Goal: Task Accomplishment & Management: Manage account settings

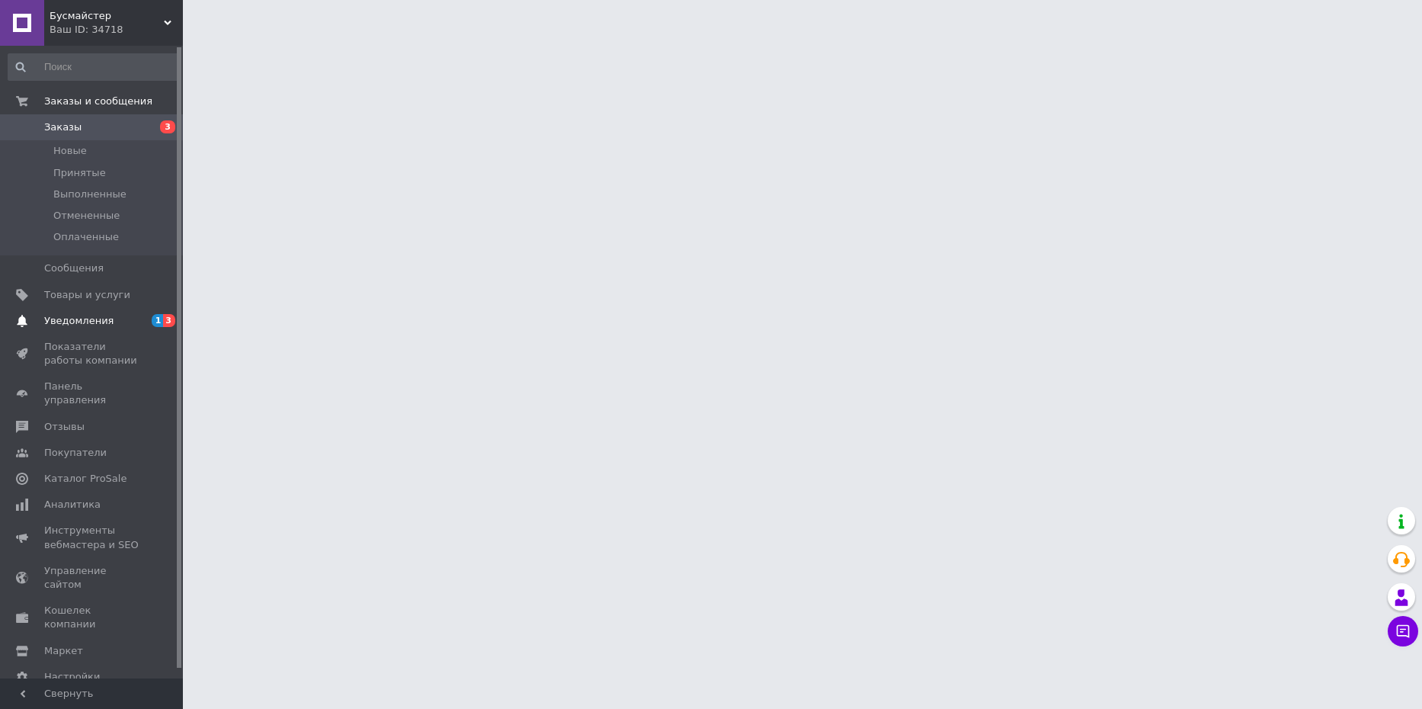
click at [166, 319] on span "3" at bounding box center [169, 320] width 12 height 13
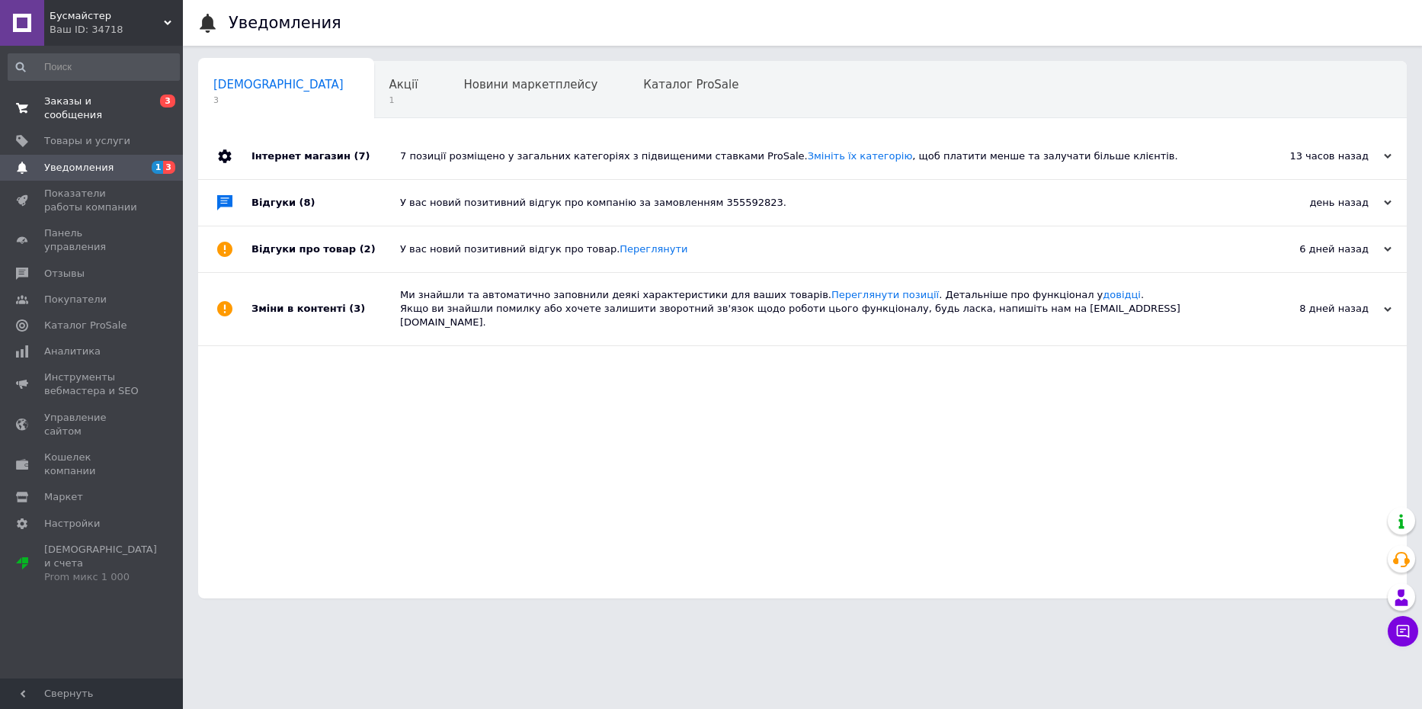
click at [101, 103] on span "Заказы и сообщения" at bounding box center [92, 108] width 97 height 27
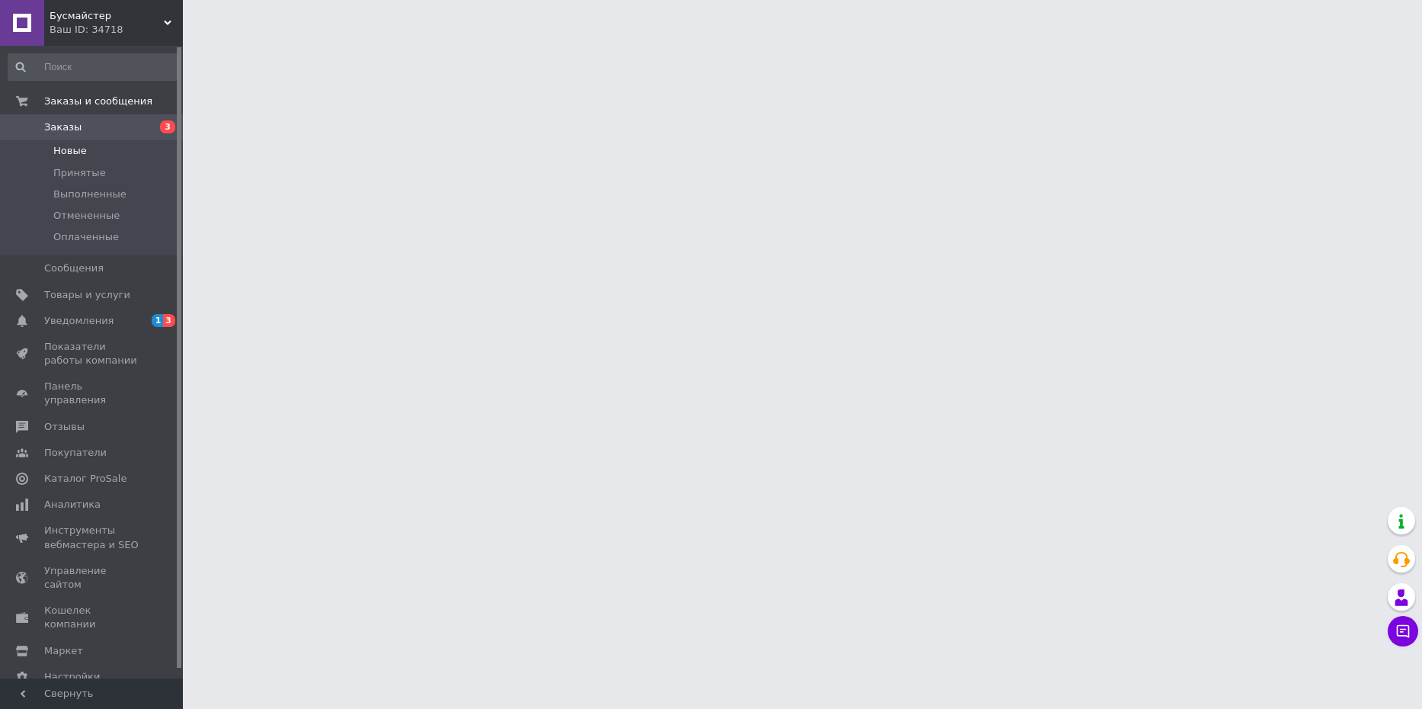
click at [66, 149] on span "Новые" at bounding box center [70, 151] width 34 height 14
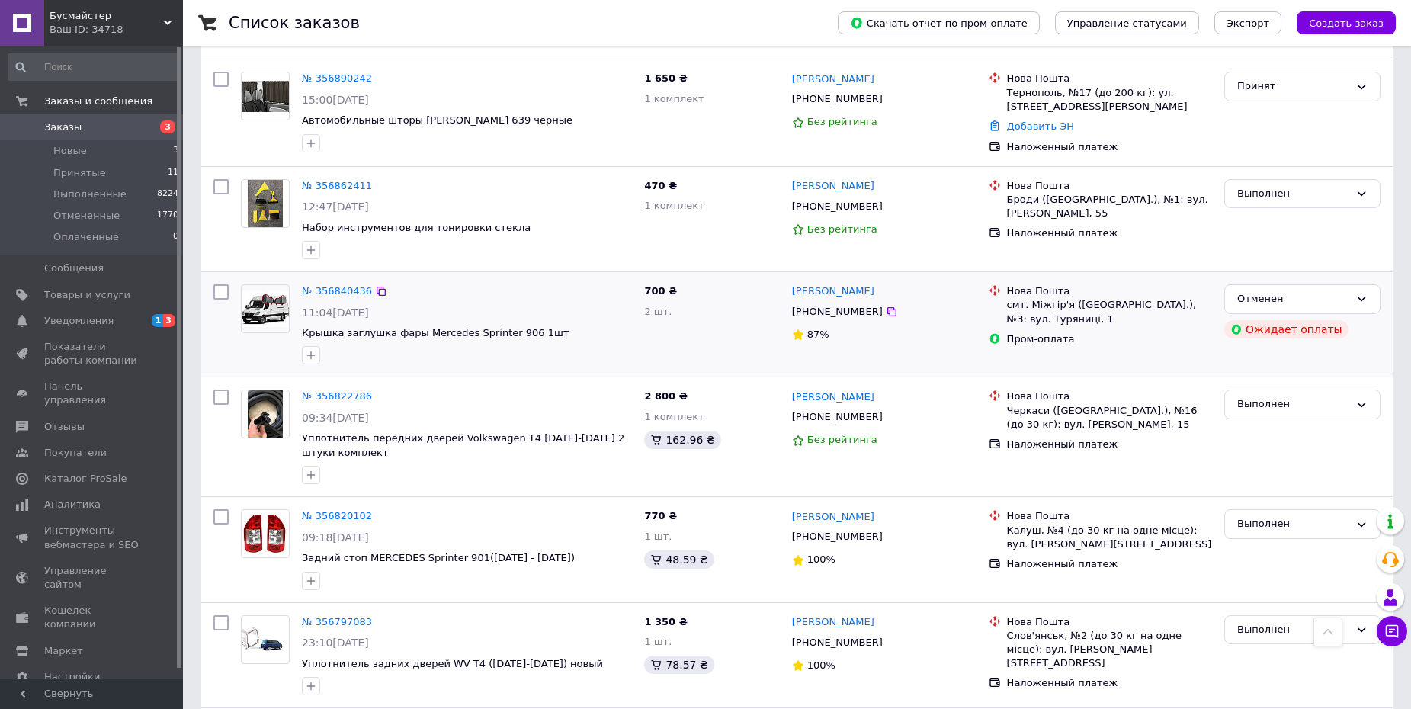
scroll to position [610, 0]
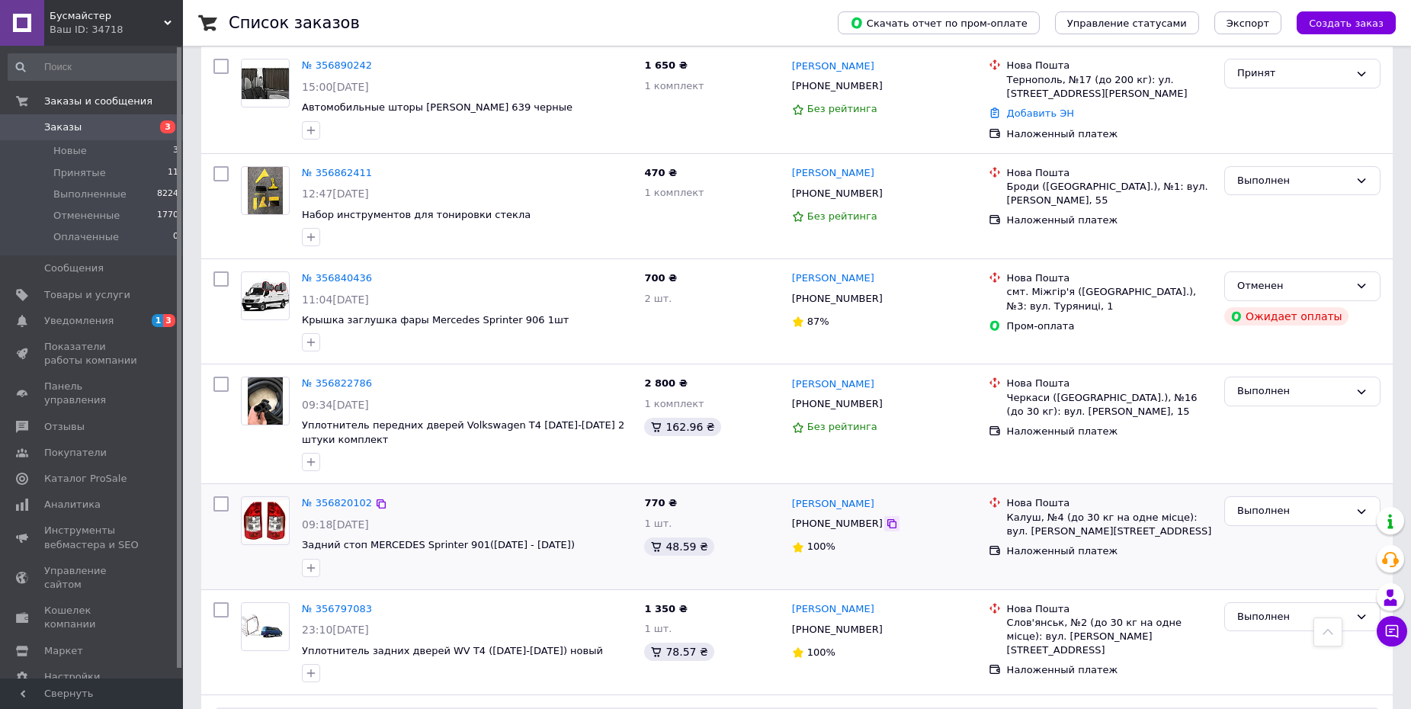
click at [886, 517] on icon at bounding box center [892, 523] width 12 height 12
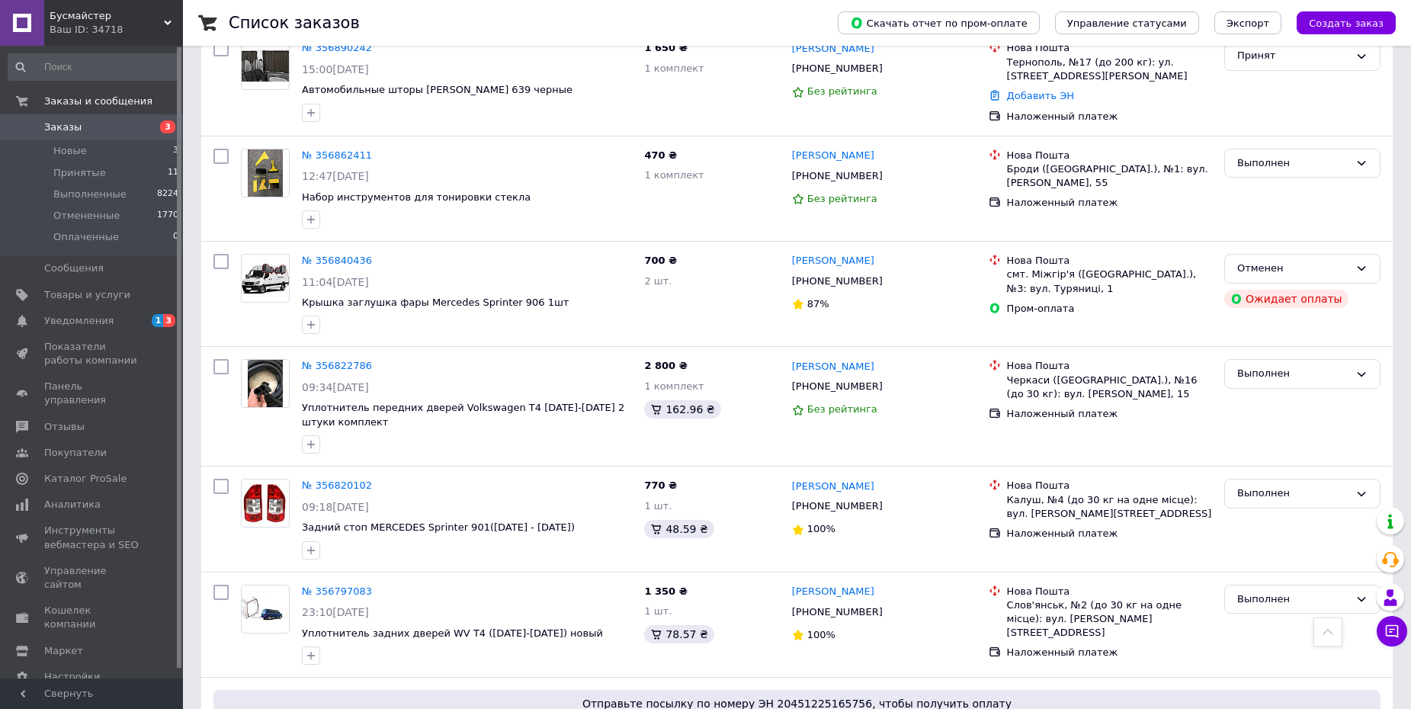
scroll to position [533, 0]
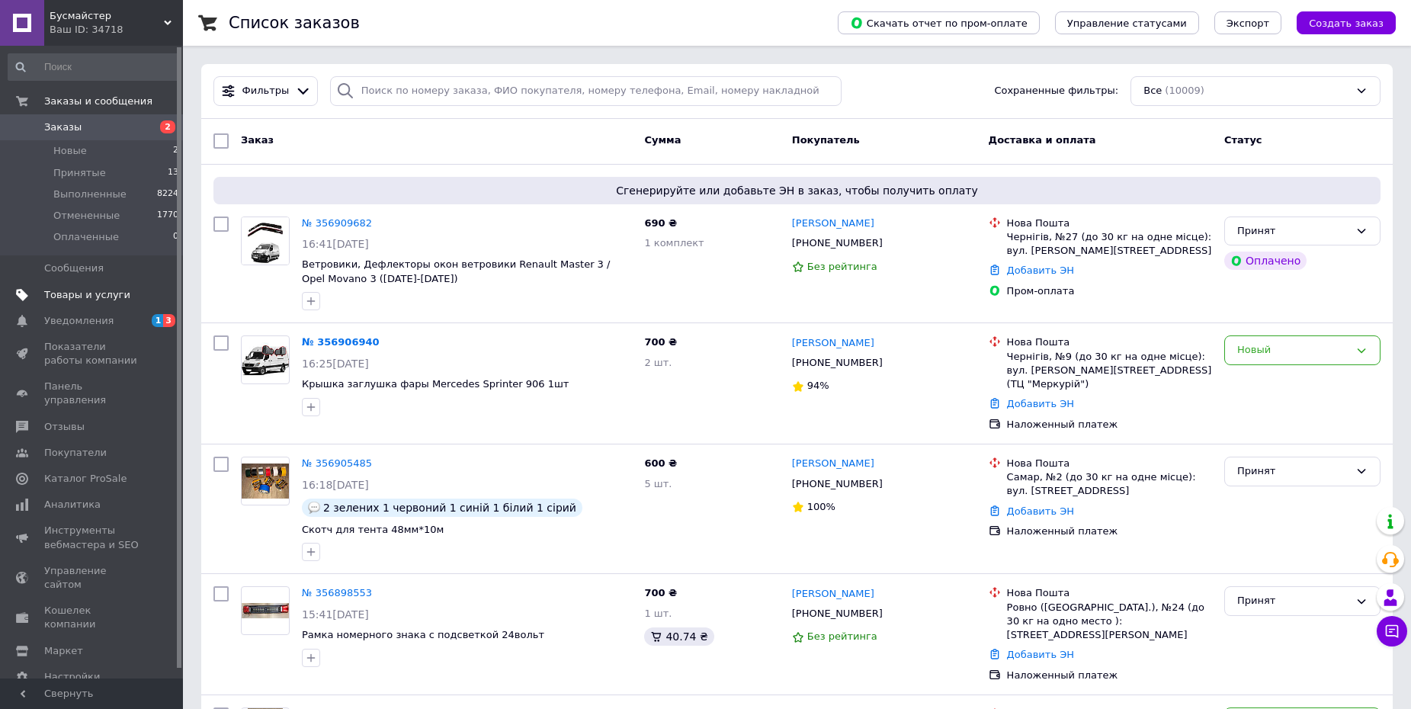
click at [116, 291] on span "Товары и услуги" at bounding box center [87, 295] width 86 height 14
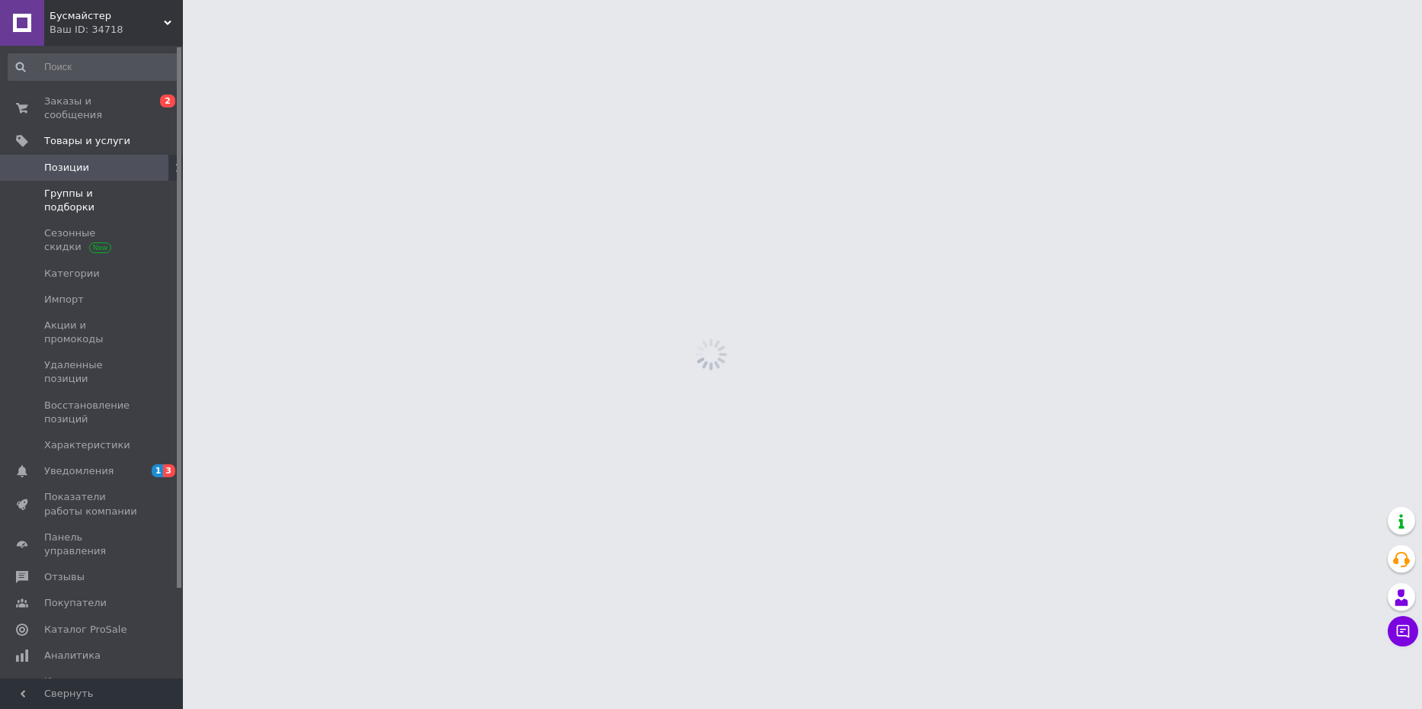
click at [82, 187] on span "Группы и подборки" at bounding box center [92, 200] width 97 height 27
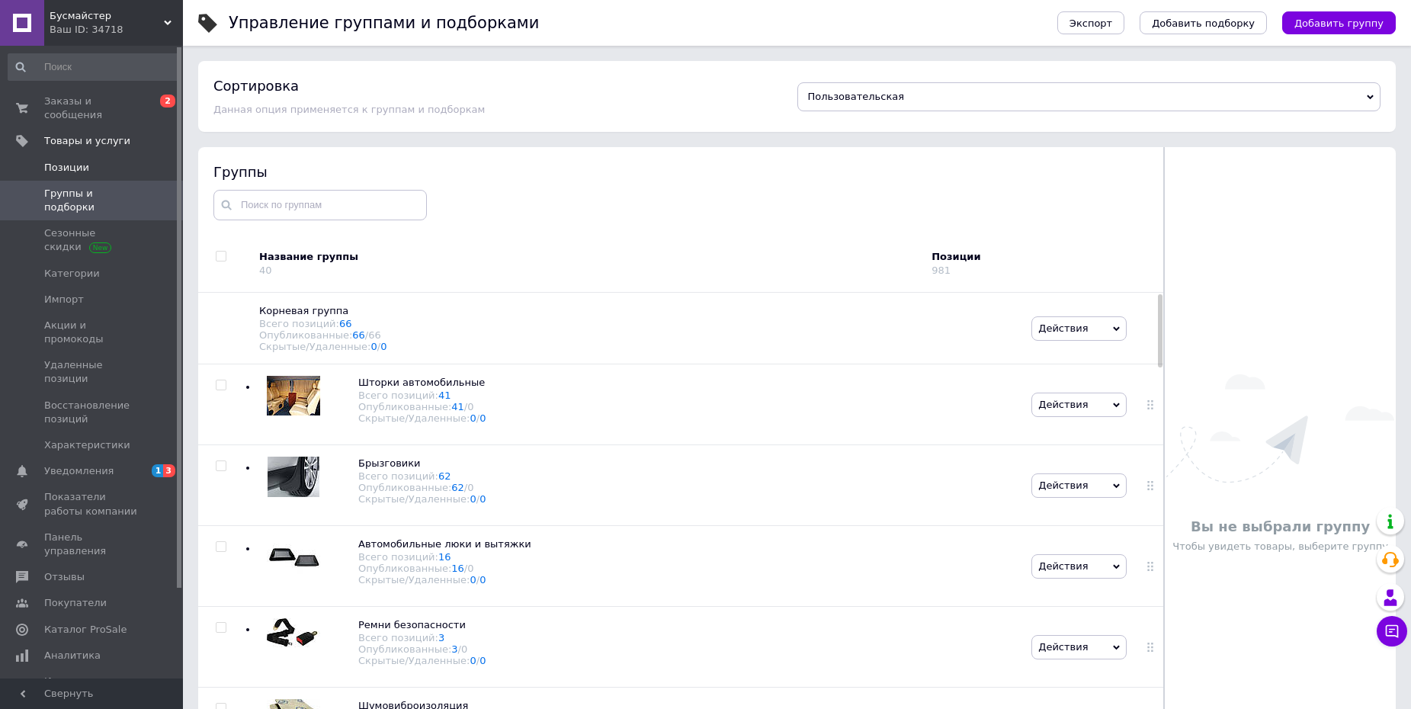
click at [72, 161] on span "Позиции" at bounding box center [66, 168] width 45 height 14
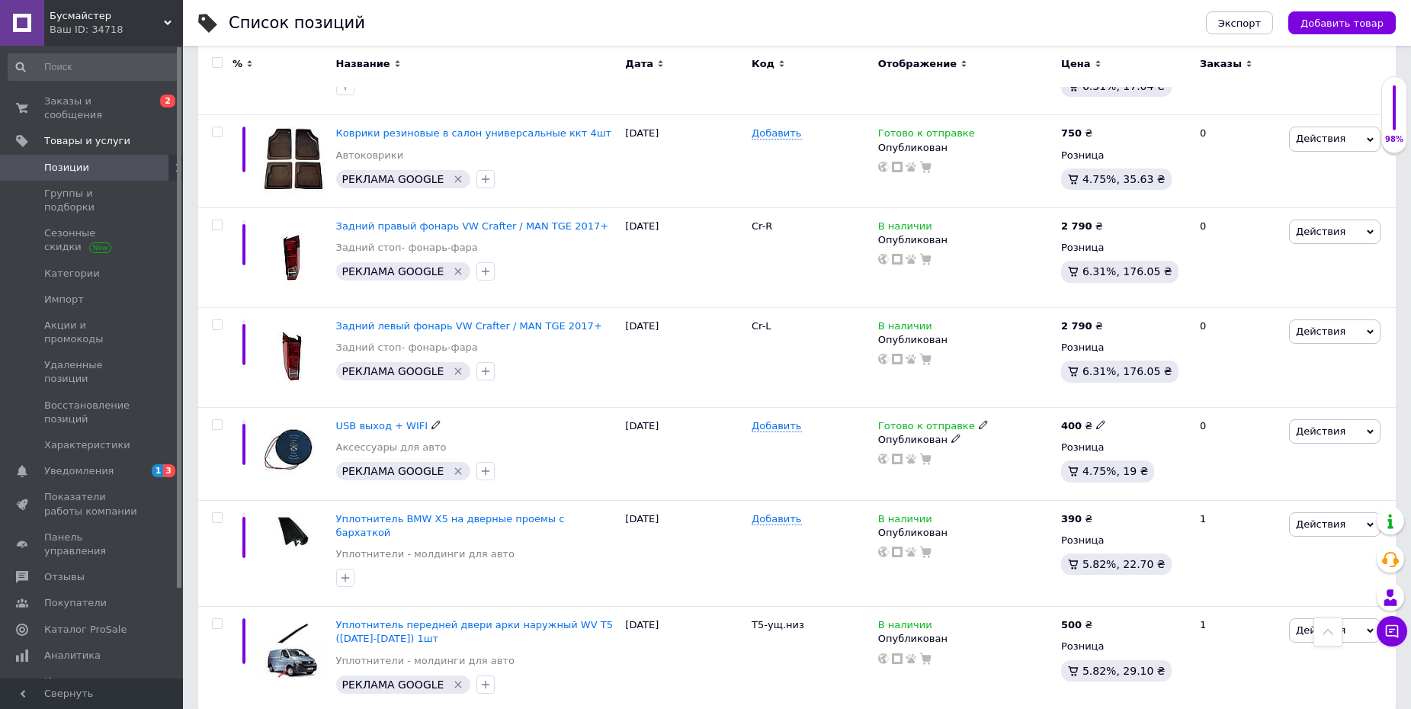
scroll to position [1625, 0]
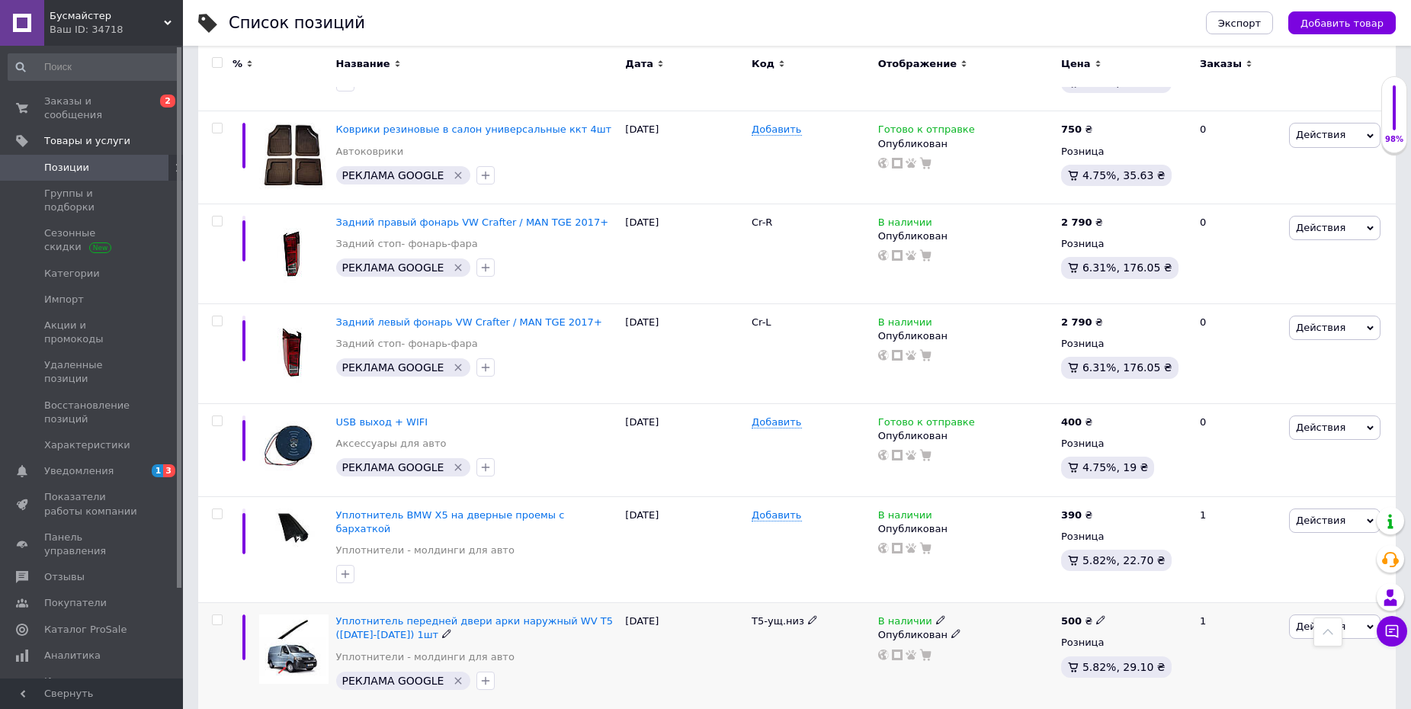
click at [1100, 614] on div "500 ₴" at bounding box center [1124, 621] width 126 height 14
click at [1096, 615] on icon at bounding box center [1100, 619] width 9 height 9
drag, startPoint x: 1160, startPoint y: 543, endPoint x: 1068, endPoint y: 547, distance: 92.3
click at [1068, 603] on div "500 ₴ Цена 500 Валюта ₴ $ € CHF £ ¥ PLN ₸ MDL HUF KGS CN¥ TRY ₩ lei Розница 5.8…" at bounding box center [1123, 656] width 133 height 106
type input "450"
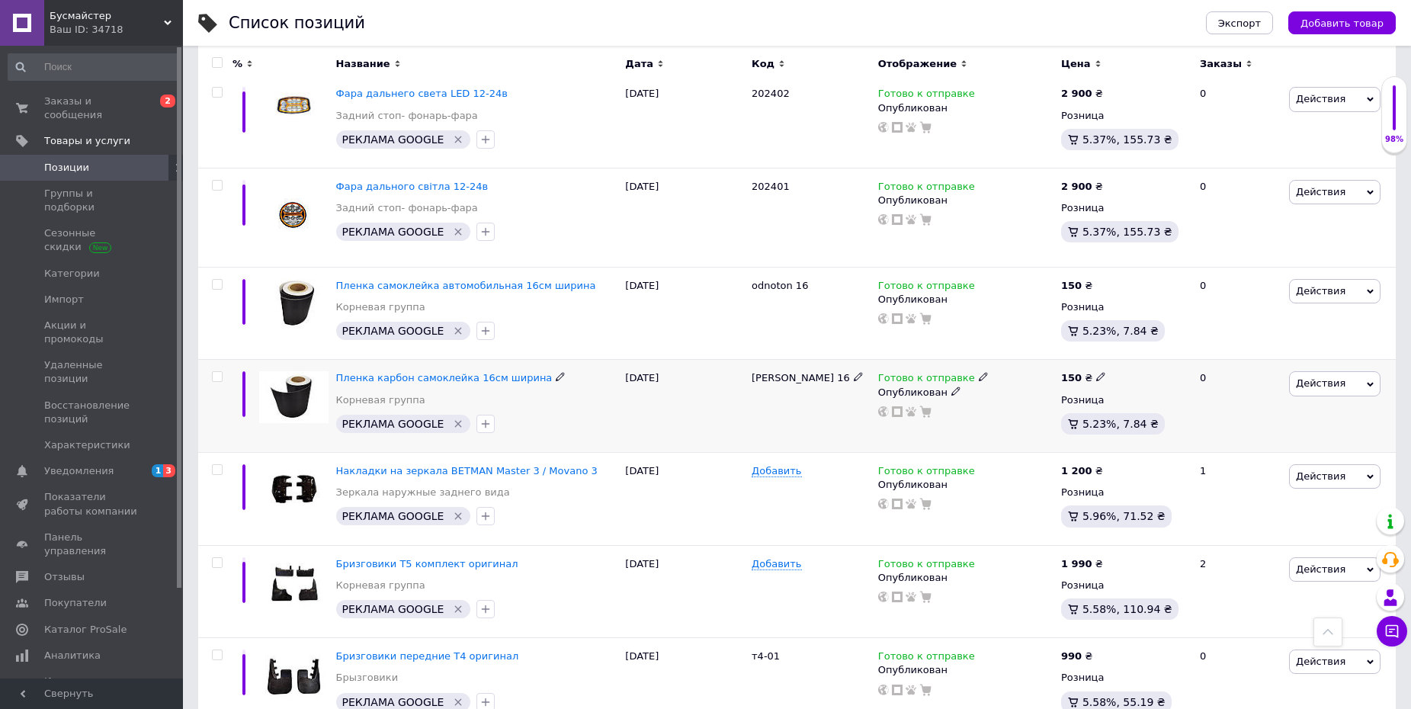
scroll to position [1448, 0]
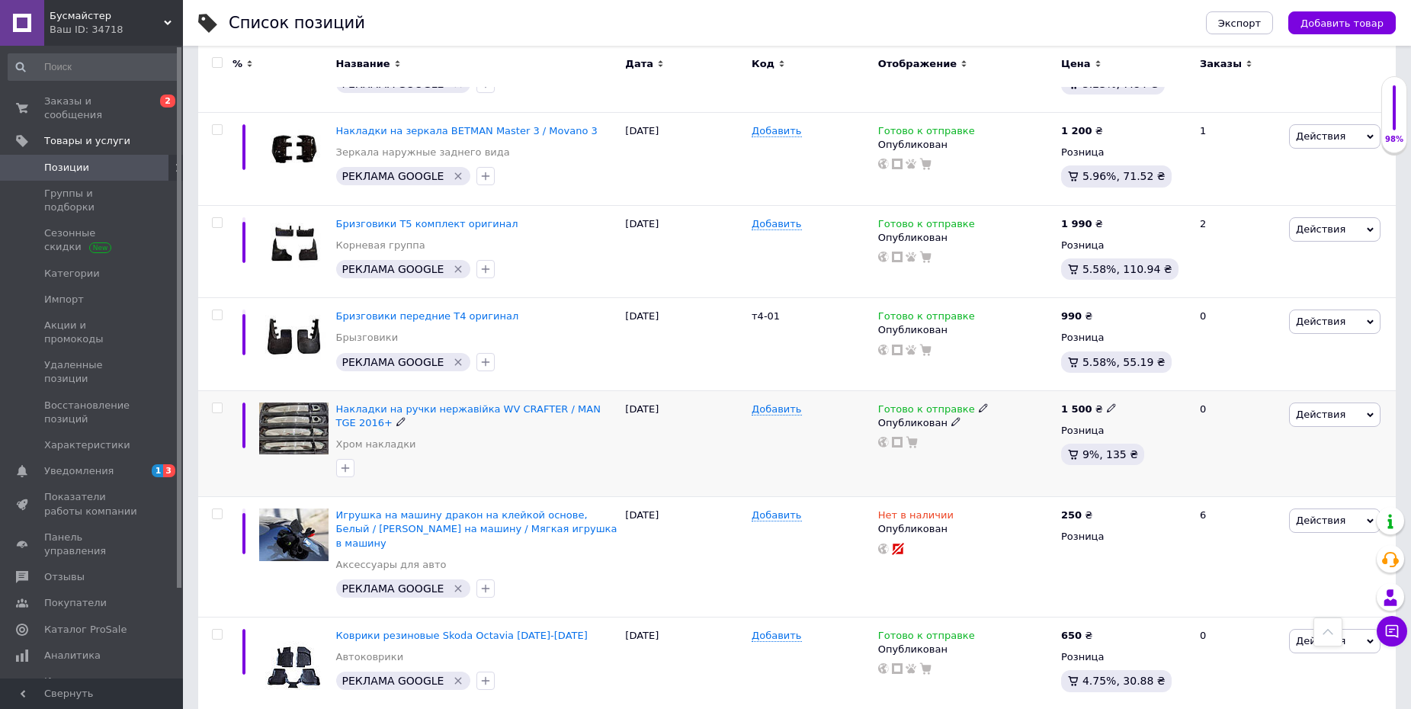
click at [1107, 407] on icon at bounding box center [1111, 407] width 9 height 9
drag, startPoint x: 1165, startPoint y: 387, endPoint x: 1087, endPoint y: 400, distance: 78.8
click at [1087, 402] on span "1 500 ₴ Цена 1500 Валюта ₴ $ € CHF £ ¥ PLN ₸ MDL HUF KGS CN¥ TRY ₩ lei" at bounding box center [1089, 409] width 56 height 14
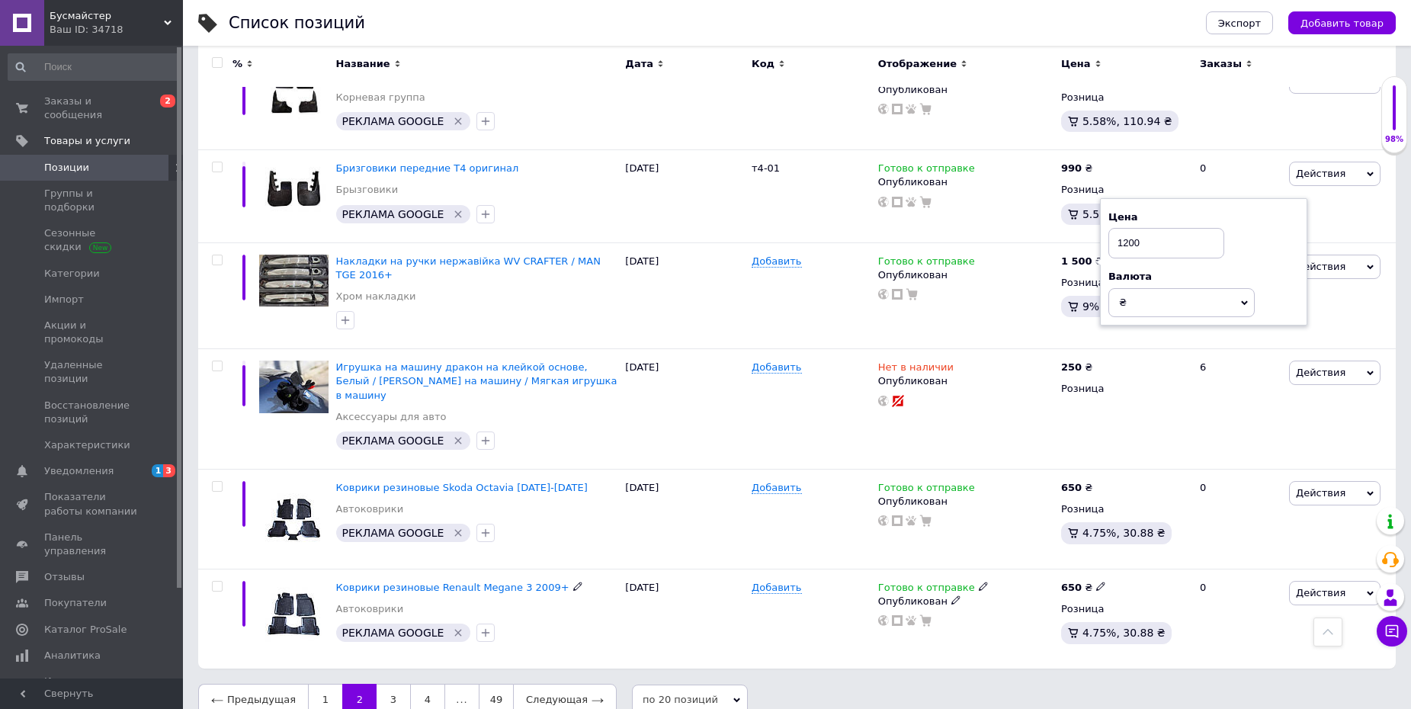
scroll to position [1603, 0]
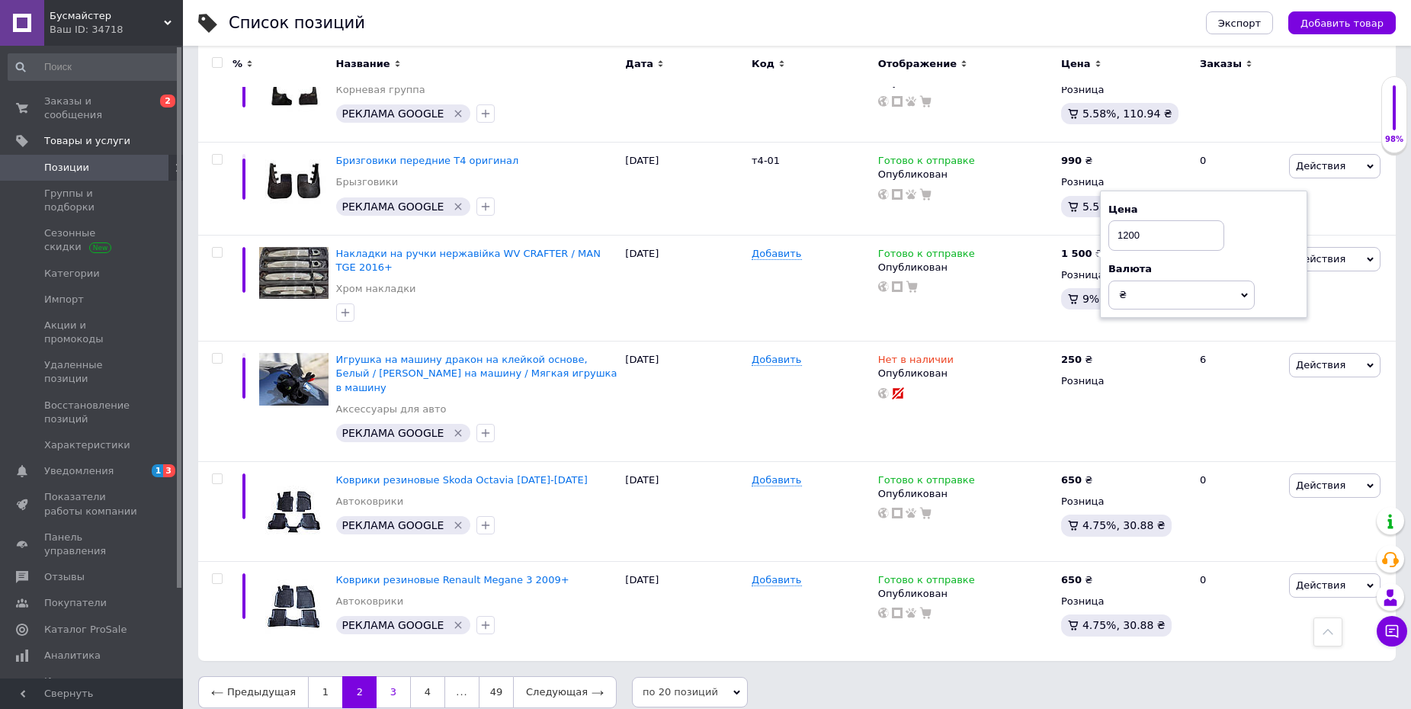
type input "1200"
click at [379, 681] on link "3" at bounding box center [393, 692] width 34 height 32
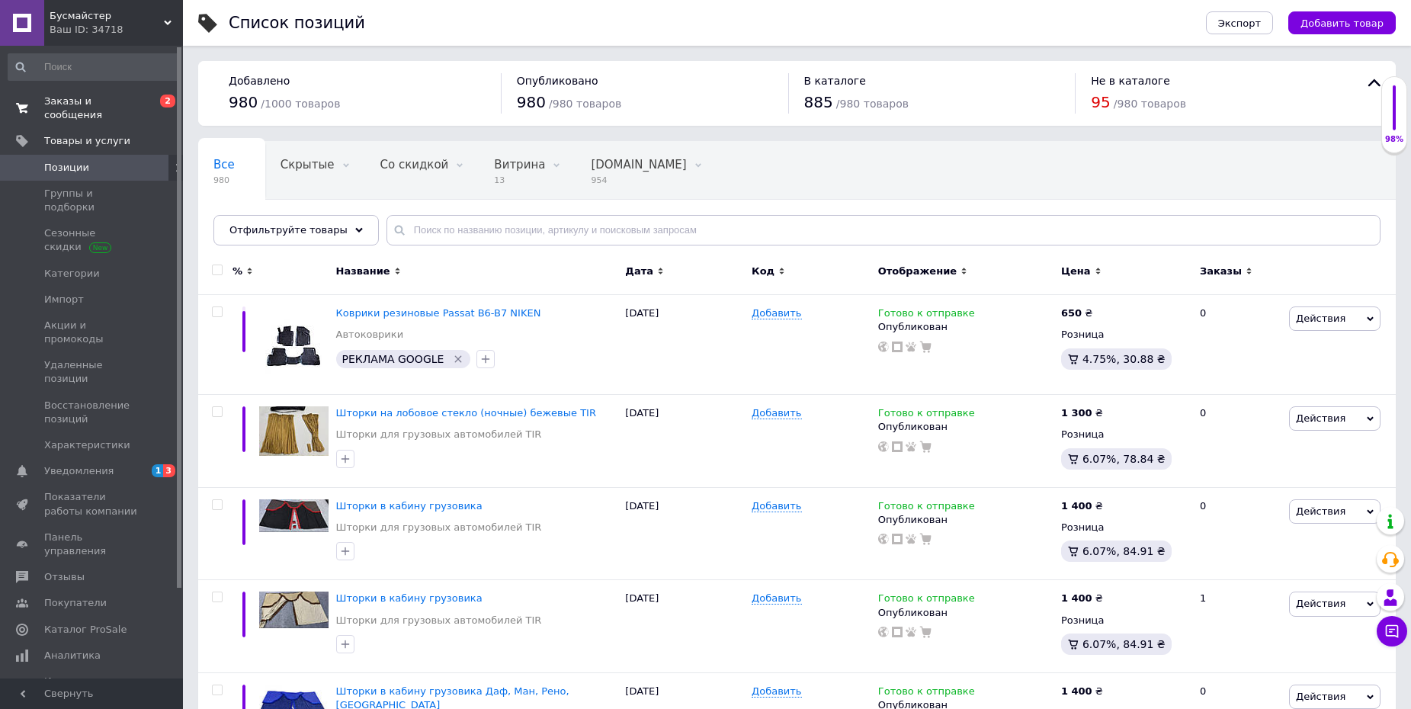
click at [74, 98] on span "Заказы и сообщения" at bounding box center [92, 108] width 97 height 27
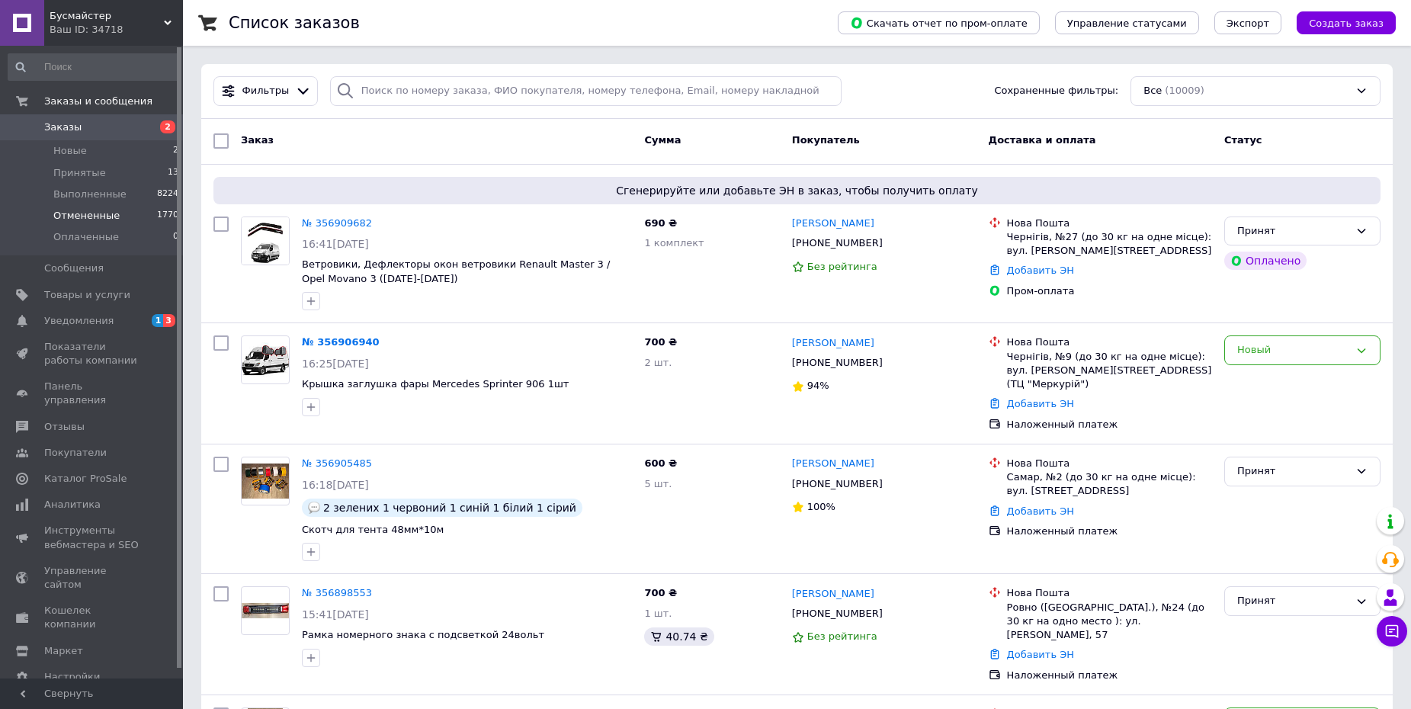
click at [93, 209] on span "Отмененные" at bounding box center [86, 216] width 66 height 14
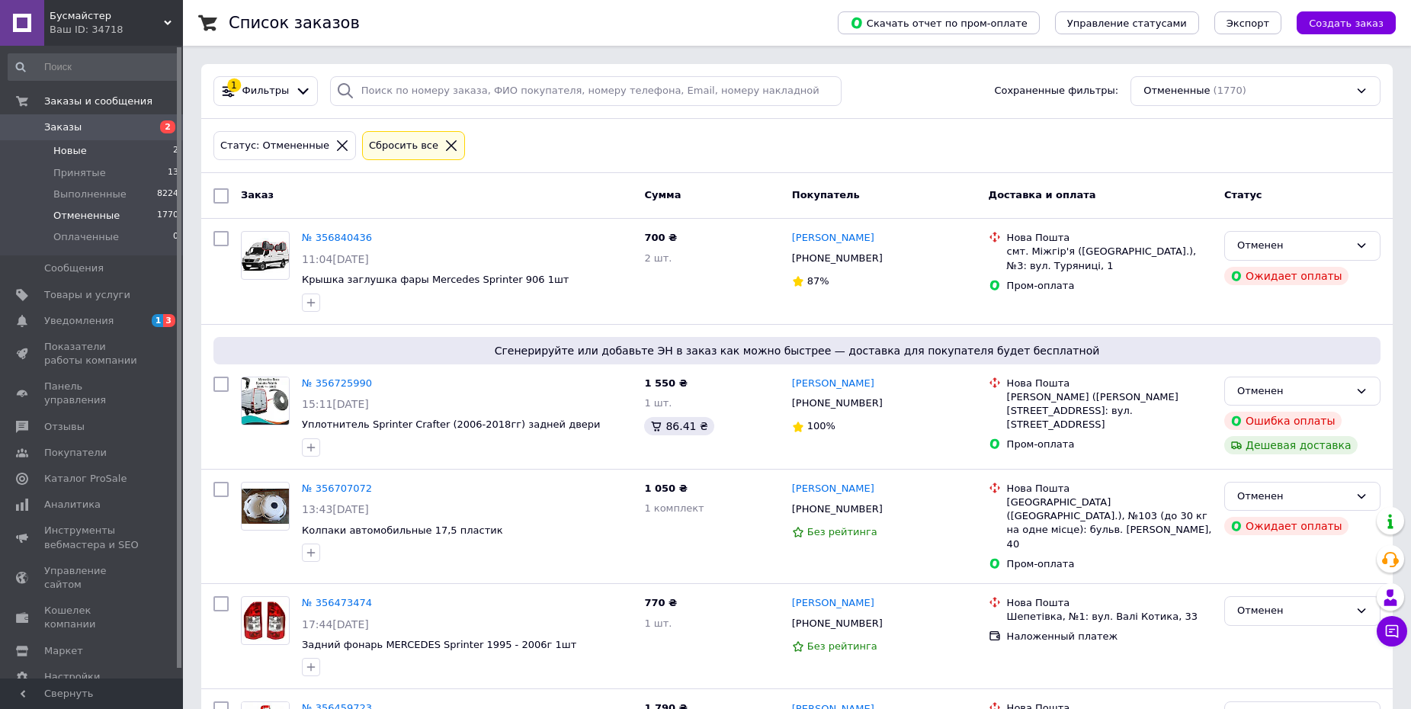
click at [100, 149] on li "Новые 2" at bounding box center [93, 150] width 187 height 21
